Goal: Task Accomplishment & Management: Complete application form

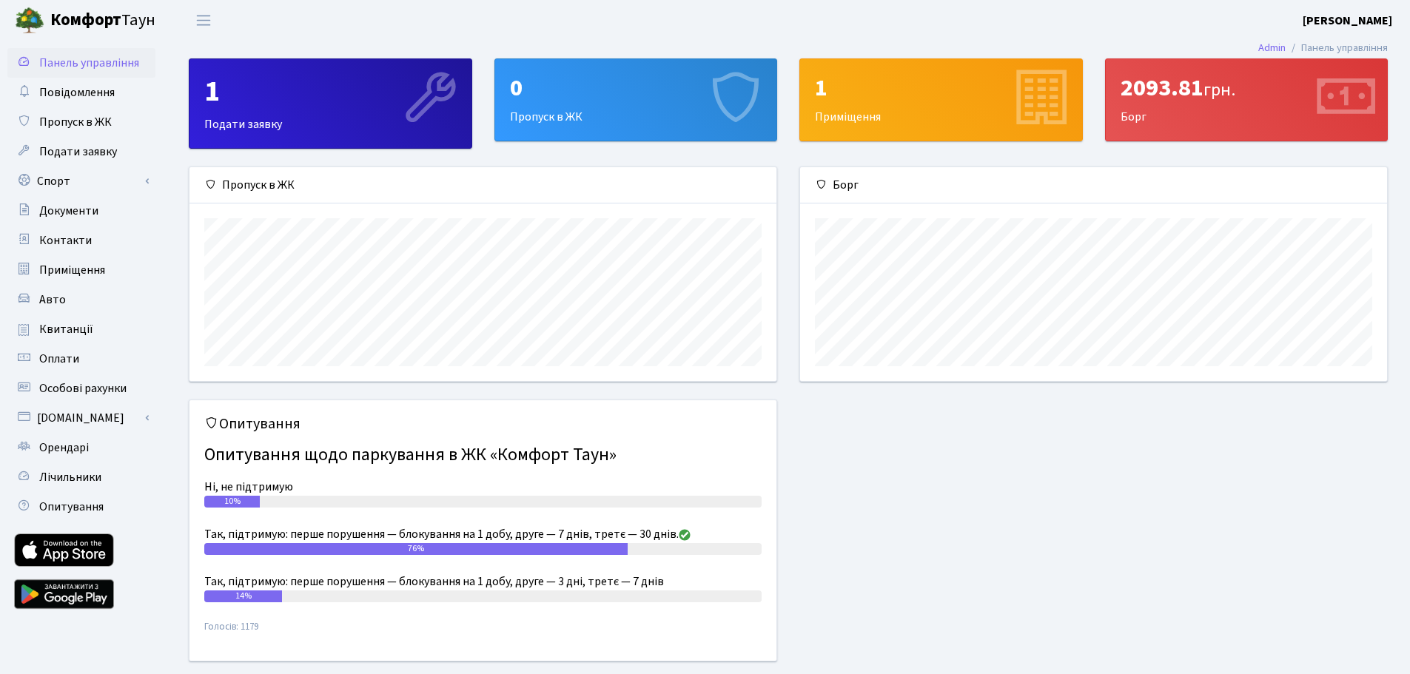
scroll to position [214, 587]
click at [605, 95] on div "0" at bounding box center [636, 88] width 252 height 28
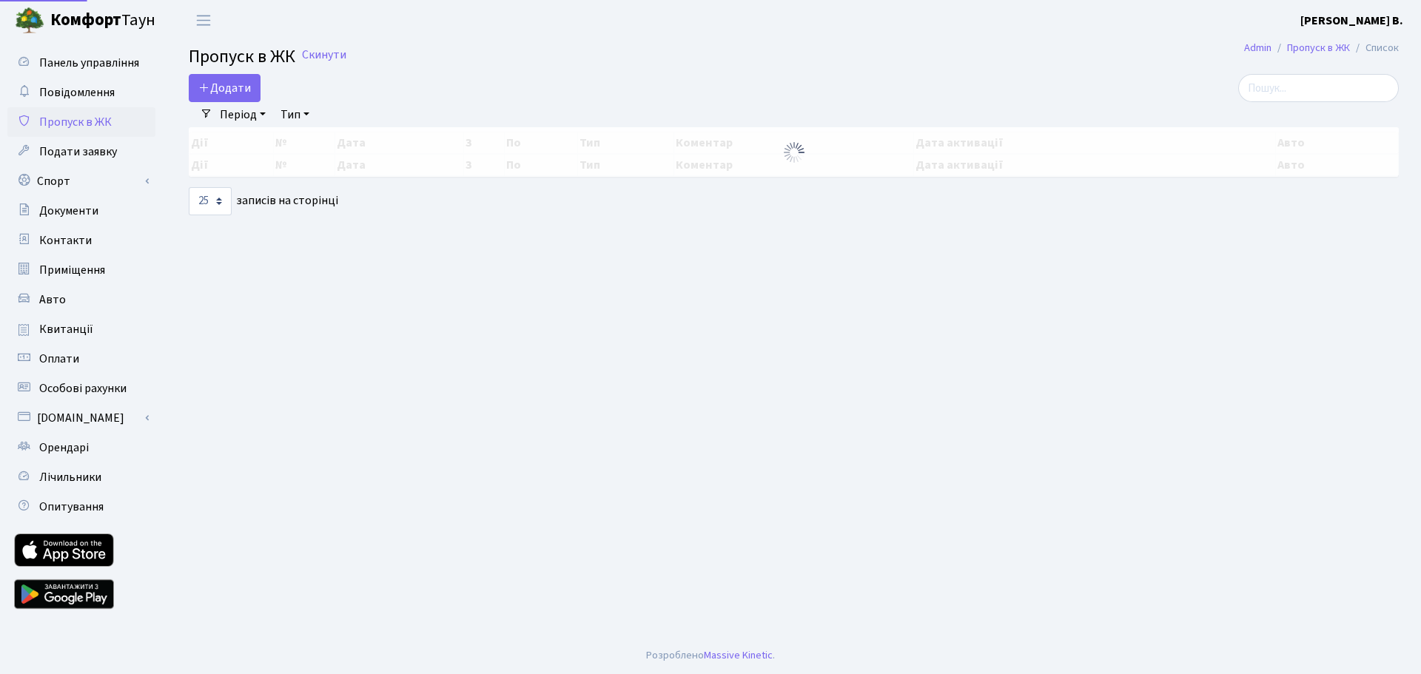
select select "25"
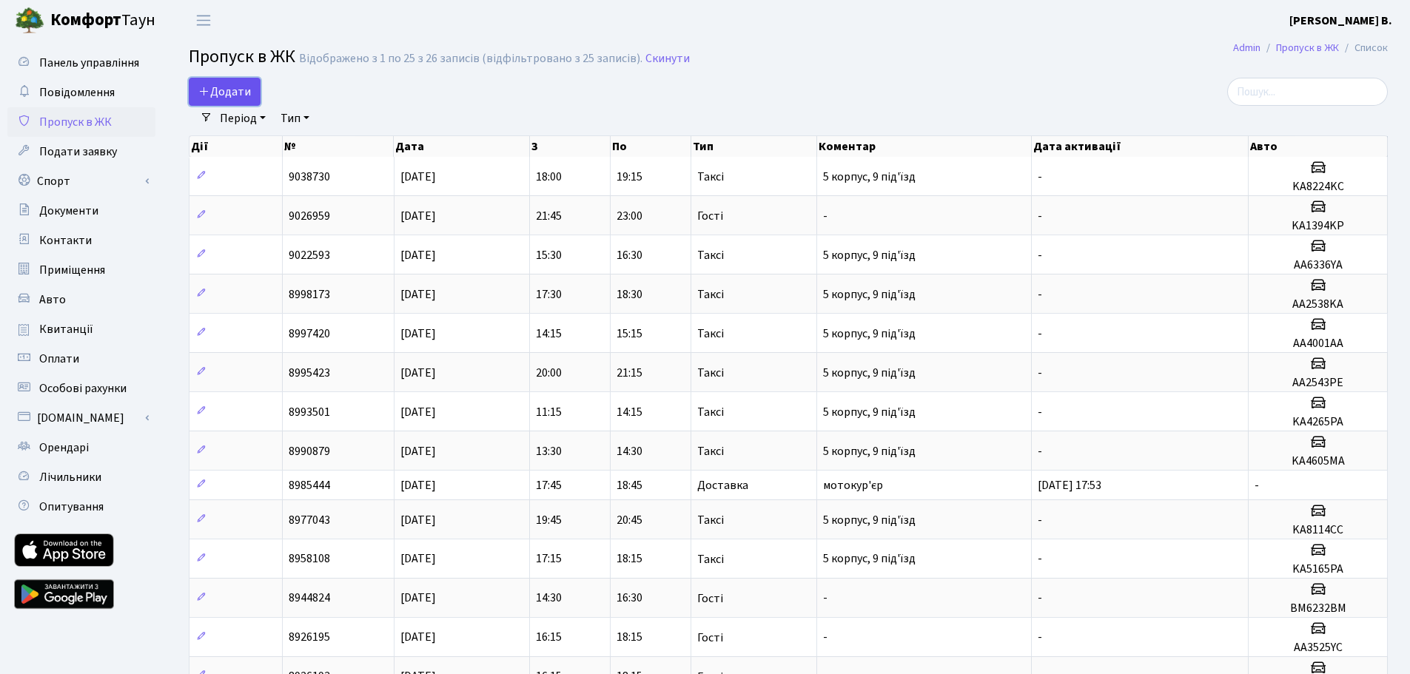
click at [218, 87] on span "Додати" at bounding box center [224, 92] width 53 height 16
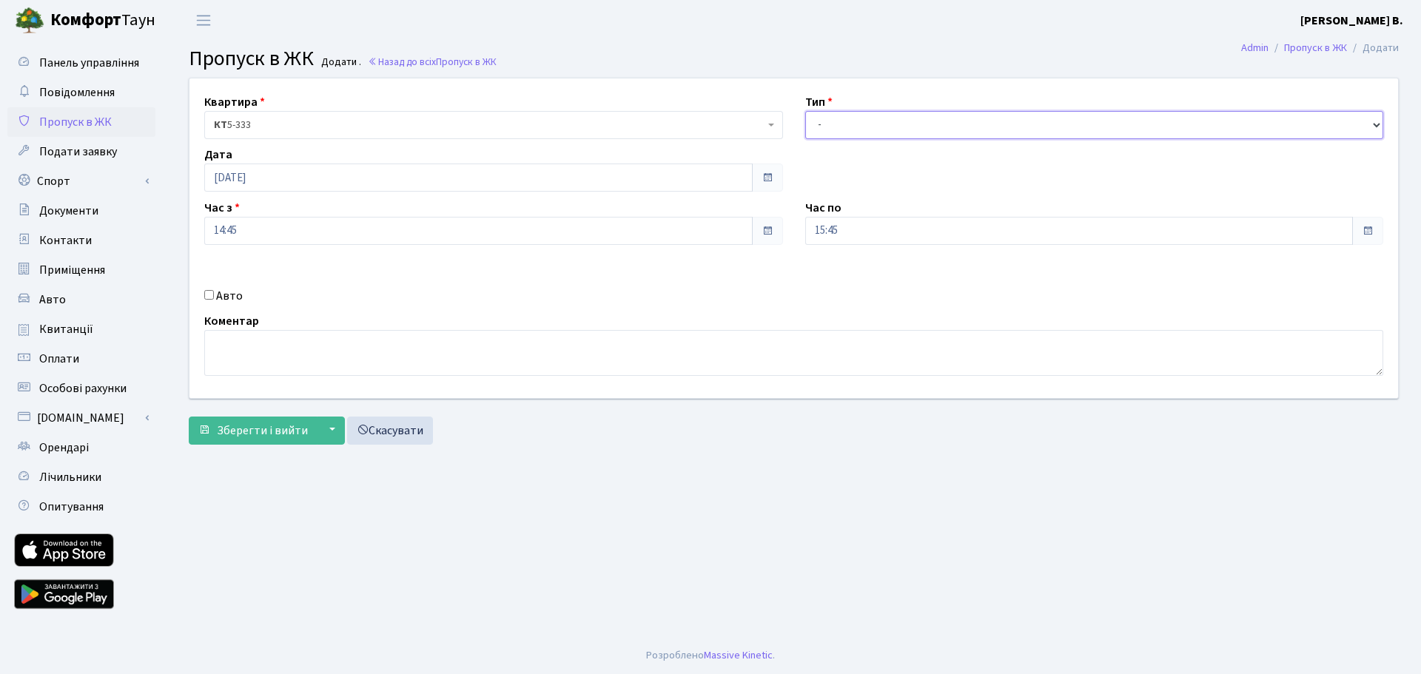
click at [964, 121] on select "- Доставка Таксі Гості Сервіс" at bounding box center [1094, 125] width 579 height 28
select select "1"
click at [805, 111] on select "- Доставка Таксі Гості Сервіс" at bounding box center [1094, 125] width 579 height 28
click at [232, 437] on span "Зберегти і вийти" at bounding box center [262, 431] width 91 height 16
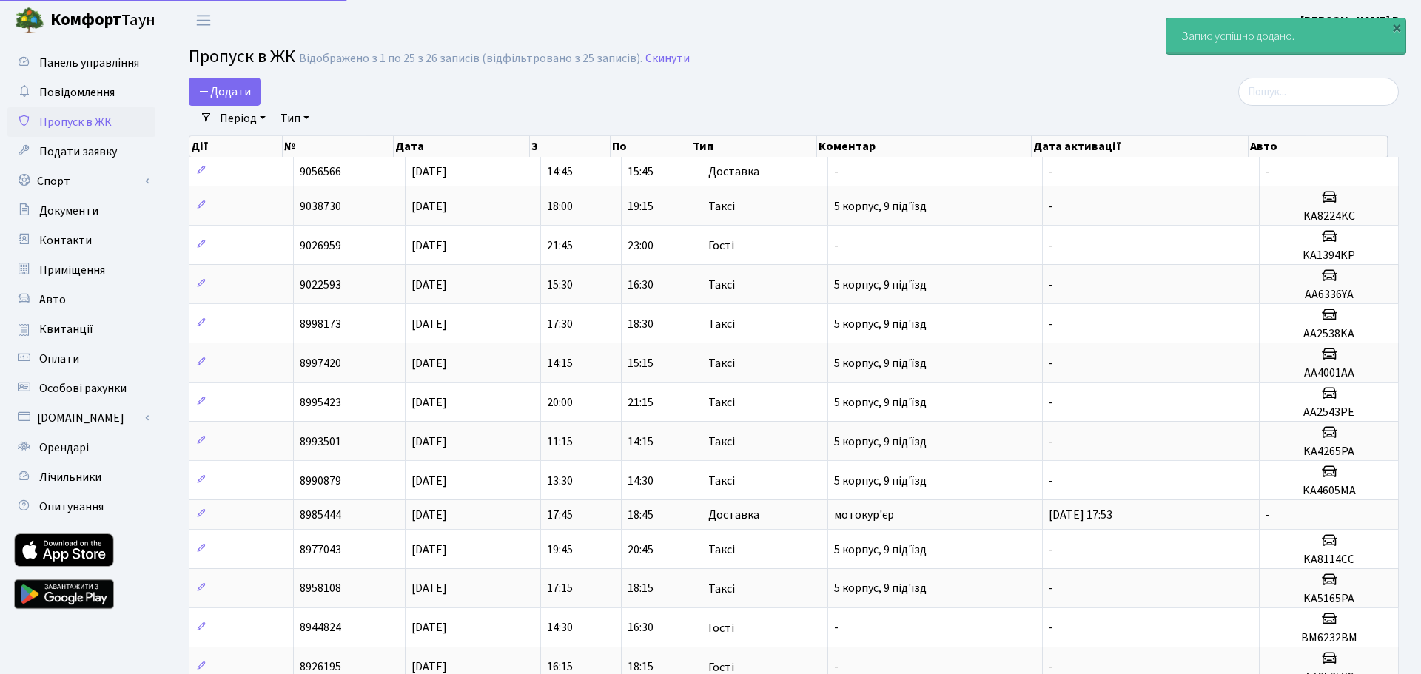
select select "25"
